Goal: Task Accomplishment & Management: Manage account settings

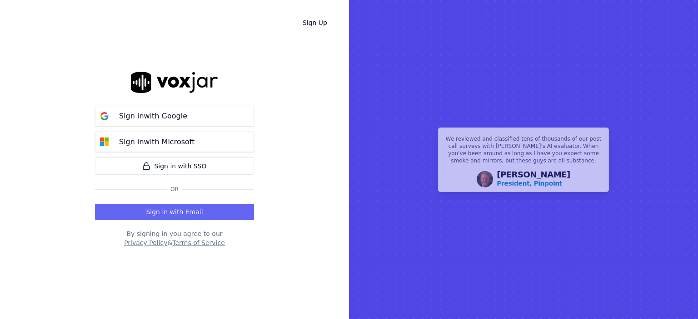
click at [164, 134] on button "Sign in with Microsoft" at bounding box center [174, 142] width 159 height 20
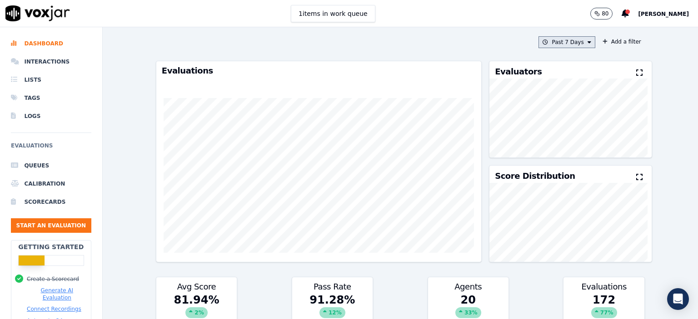
click at [553, 41] on button "Past 7 Days" at bounding box center [566, 42] width 56 height 12
click at [553, 70] on div "[DATE]" at bounding box center [562, 69] width 19 height 7
click at [574, 149] on button "Add" at bounding box center [582, 146] width 18 height 15
click at [568, 44] on button "[DATE]" at bounding box center [573, 42] width 43 height 12
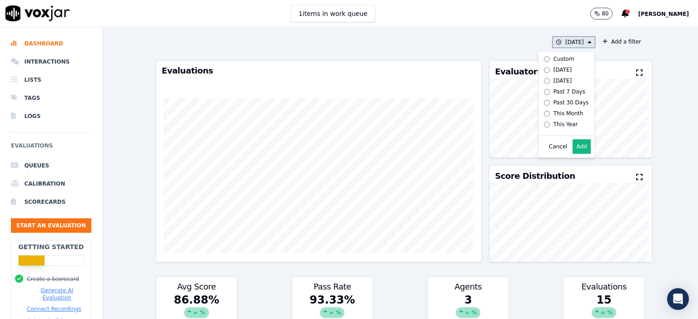
click at [573, 154] on button "Add" at bounding box center [582, 146] width 18 height 15
